Goal: Task Accomplishment & Management: Use online tool/utility

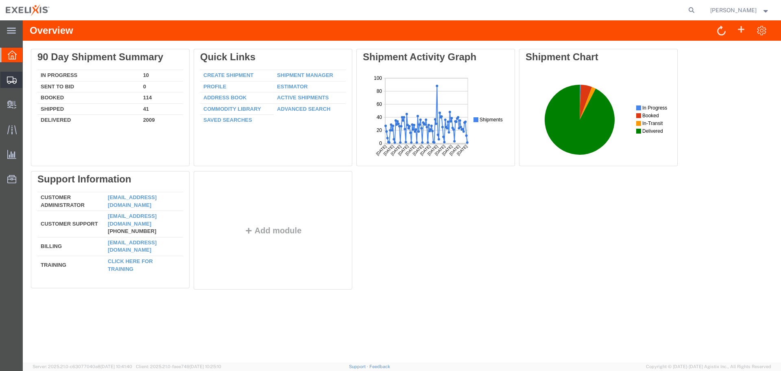
click at [0, 0] on span "Create Shipment" at bounding box center [0, 0] width 0 height 0
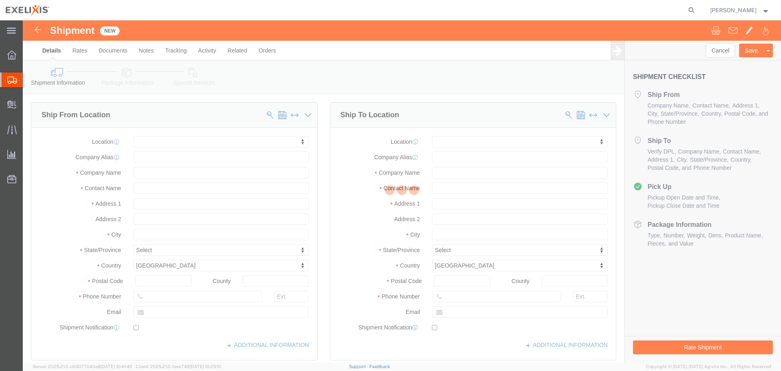
select select
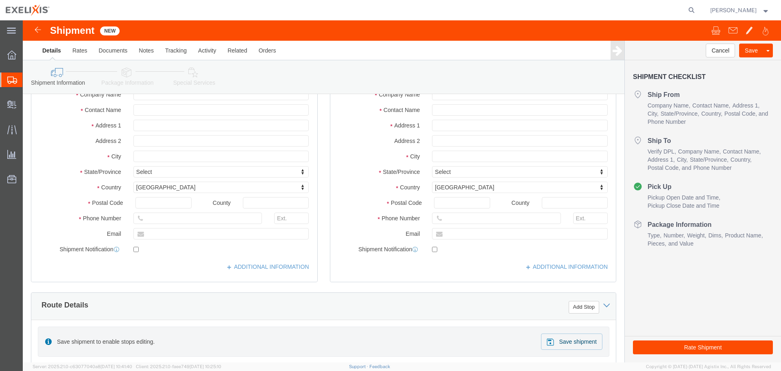
scroll to position [122, 0]
